Goal: Transaction & Acquisition: Purchase product/service

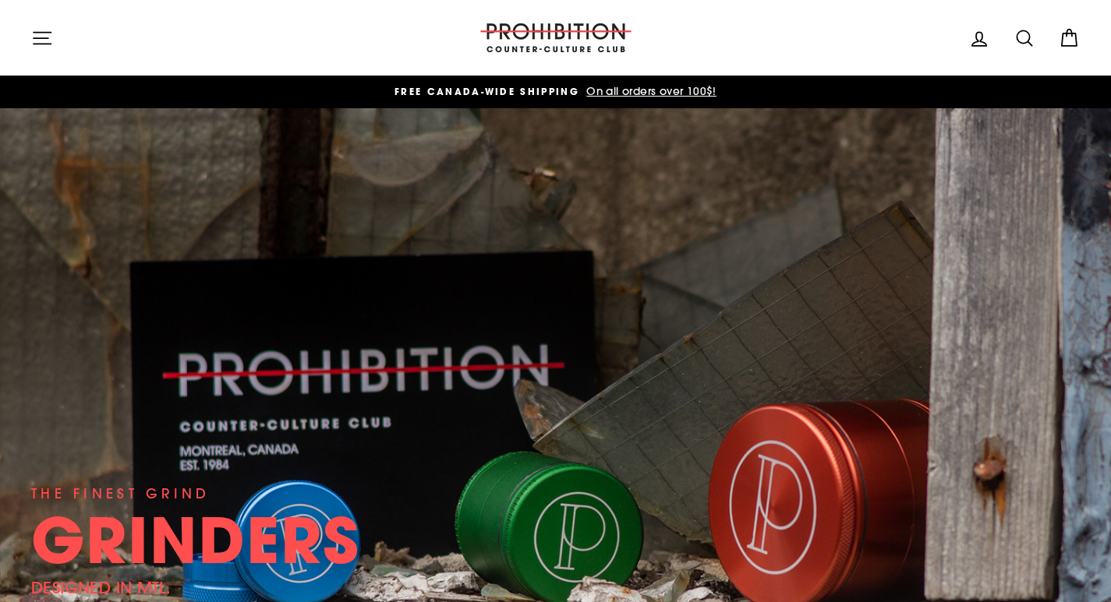
click at [45, 49] on button "Site navigation" at bounding box center [42, 38] width 41 height 34
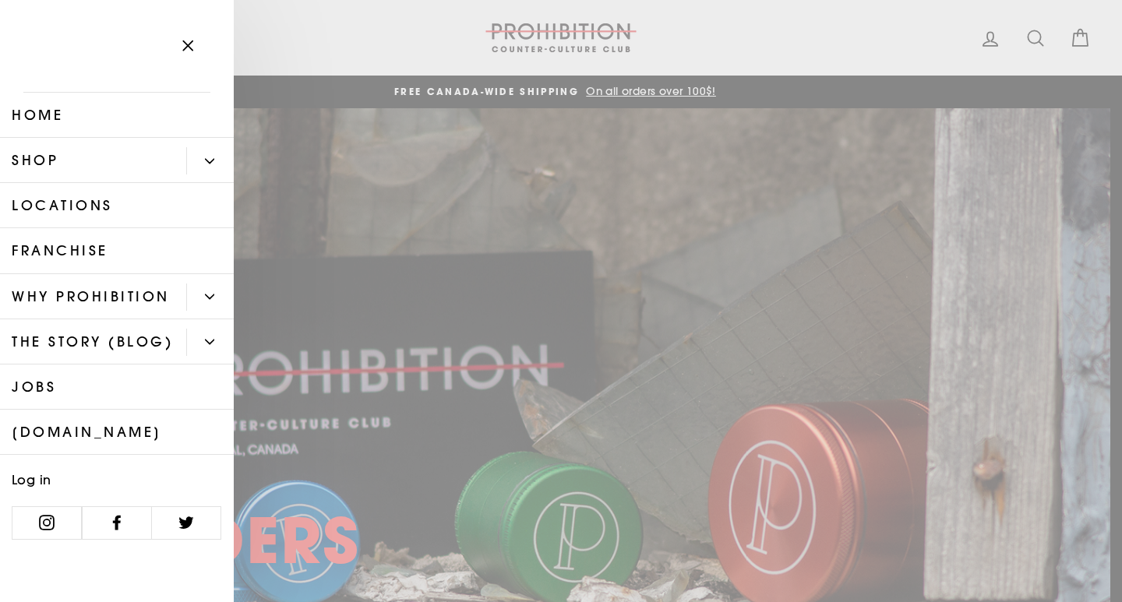
click at [37, 161] on link "Shop" at bounding box center [93, 160] width 186 height 45
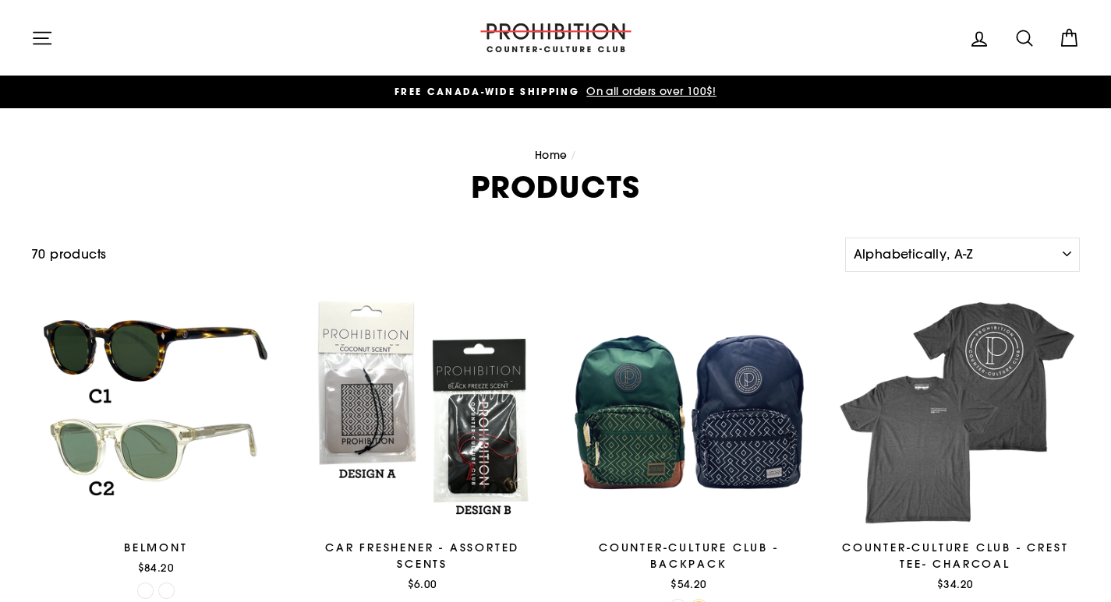
click at [1026, 39] on icon at bounding box center [1024, 38] width 22 height 22
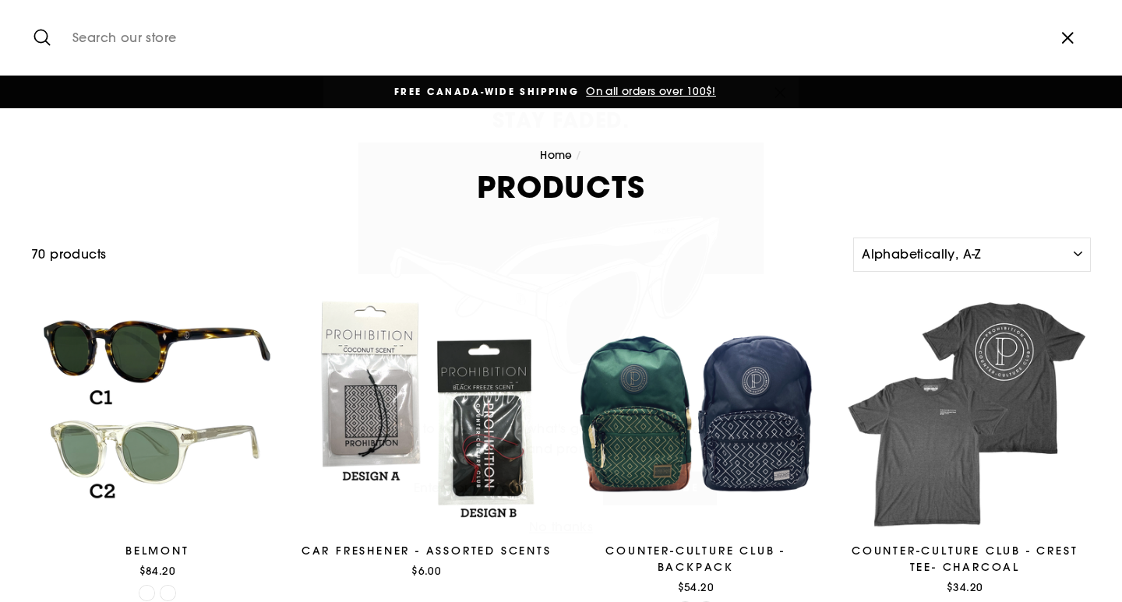
click at [195, 37] on input "Search our store" at bounding box center [555, 38] width 980 height 52
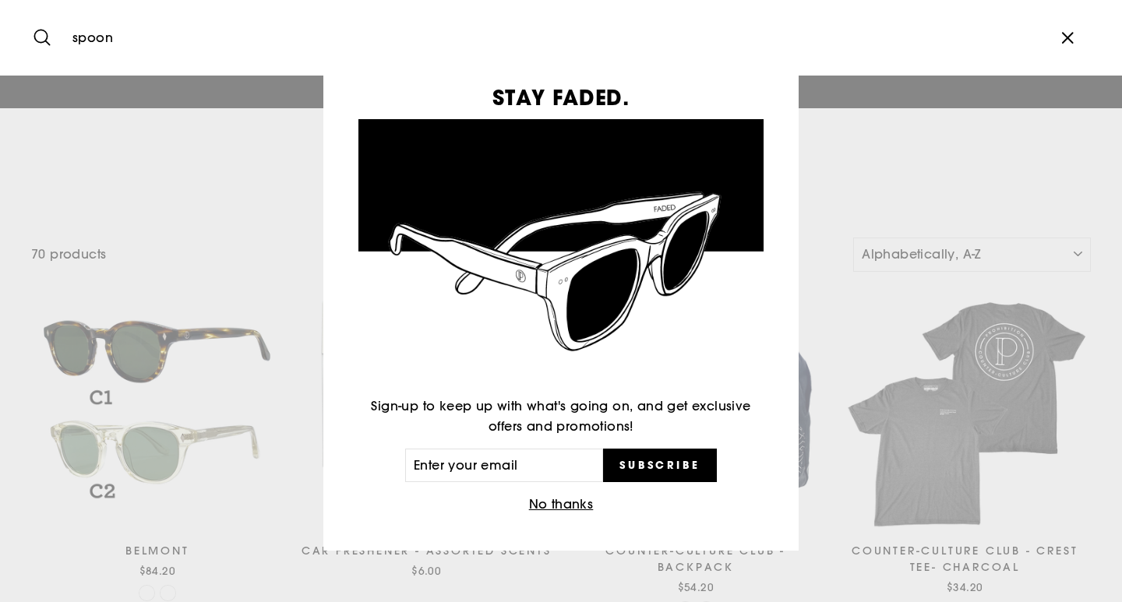
type input "spoon"
click at [31, 12] on button "Search" at bounding box center [48, 38] width 34 height 52
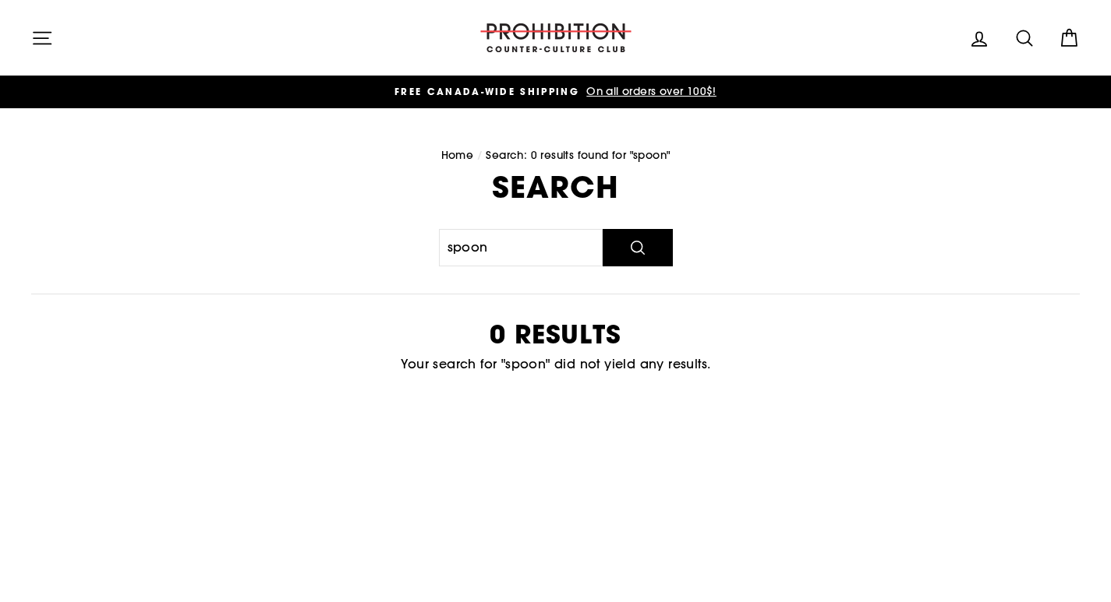
click at [170, 35] on div "Site navigation" at bounding box center [242, 38] width 423 height 44
click at [1029, 37] on icon at bounding box center [1023, 37] width 15 height 15
click at [131, 46] on input "spoon" at bounding box center [549, 38] width 968 height 52
type input "scoop"
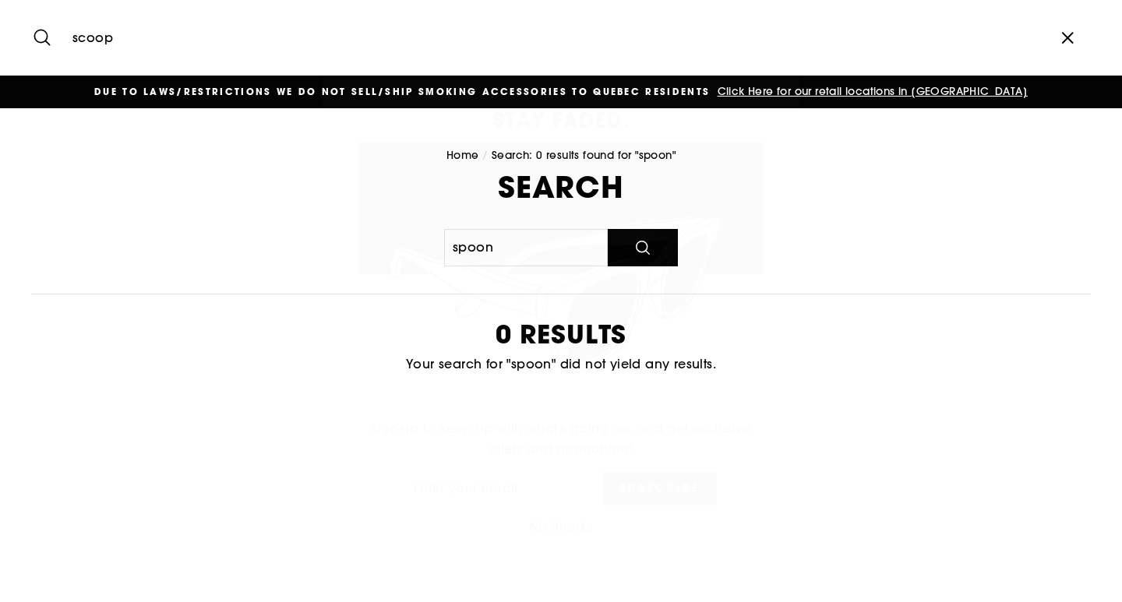
click at [565, 499] on button "No thanks" at bounding box center [561, 505] width 74 height 22
click at [506, 41] on input "scoop" at bounding box center [549, 38] width 968 height 52
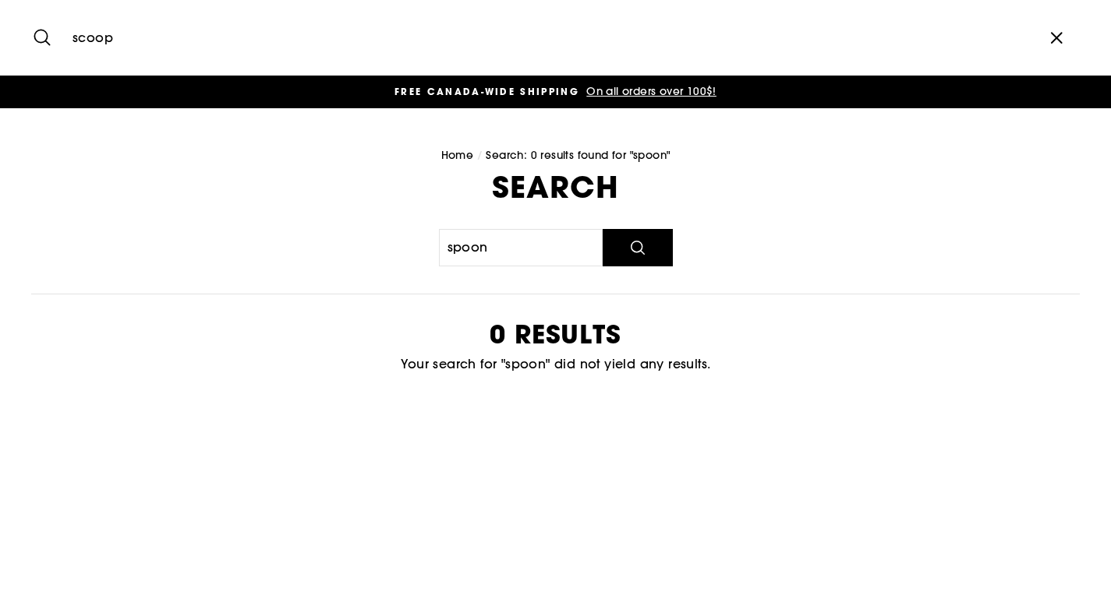
click at [1085, 435] on div "Home / Search: 0 results found for "spoon" Search spoon Search 0 results Your s…" at bounding box center [555, 290] width 1111 height 364
